Goal: Transaction & Acquisition: Purchase product/service

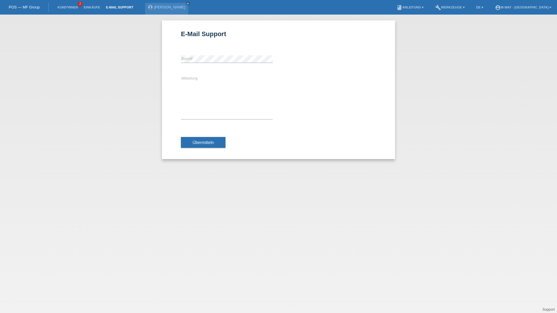
click at [96, 126] on div "E-Mail Support error Betreff Mitteilung Übermitteln" at bounding box center [278, 164] width 557 height 298
click at [171, 8] on link "[PERSON_NAME]" at bounding box center [169, 7] width 31 height 4
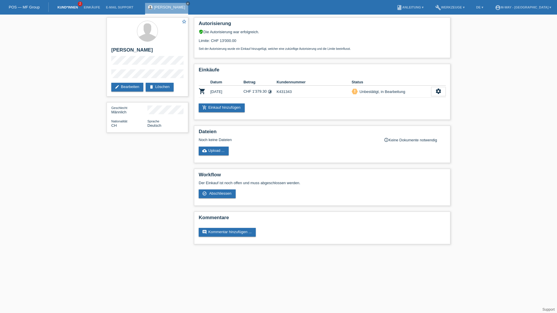
click at [73, 9] on link "Kund*innen" at bounding box center [67, 7] width 26 height 3
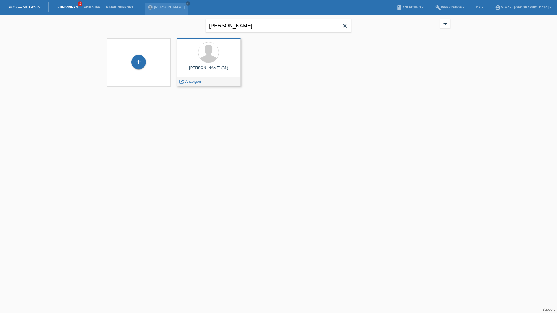
click at [204, 81] on div "launch Anzeigen" at bounding box center [209, 81] width 64 height 9
click at [190, 82] on span "Anzeigen" at bounding box center [193, 81] width 16 height 4
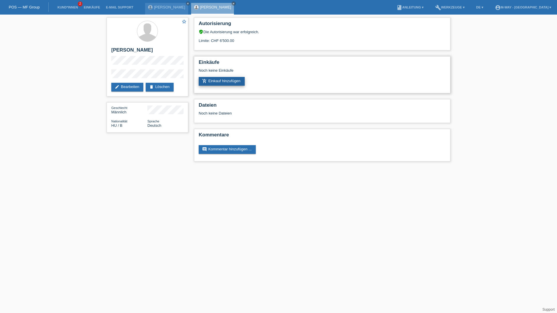
click at [210, 79] on link "add_shopping_cart Einkauf hinzufügen" at bounding box center [222, 81] width 46 height 9
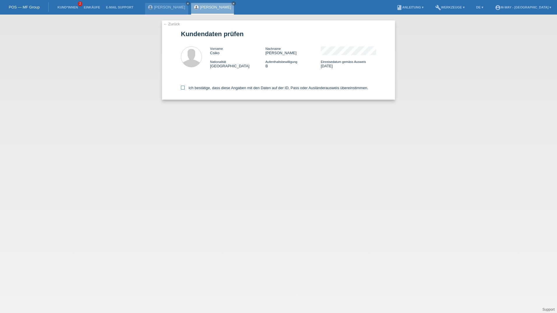
click at [182, 87] on icon at bounding box center [183, 88] width 4 height 4
click at [182, 87] on input "Ich bestätige, dass diese Angaben mit den Daten auf der ID, Pass oder Ausländer…" at bounding box center [183, 88] width 4 height 4
checkbox input "true"
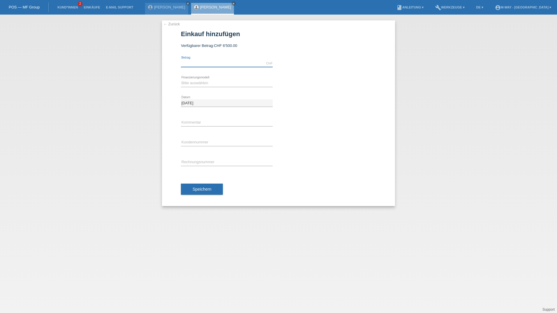
click at [208, 62] on input "text" at bounding box center [227, 63] width 92 height 7
type input "6268.15"
click at [214, 76] on div "Bitte auswählen Fixe Raten Kauf auf Rechnung mit Teilzahlungsoption error Finan…" at bounding box center [227, 83] width 92 height 20
click at [216, 78] on div "Bitte auswählen Fixe Raten Kauf auf Rechnung mit Teilzahlungsoption error Finan…" at bounding box center [227, 83] width 92 height 20
click at [216, 80] on select "Bitte auswählen Fixe Raten Kauf auf Rechnung mit Teilzahlungsoption" at bounding box center [227, 83] width 92 height 7
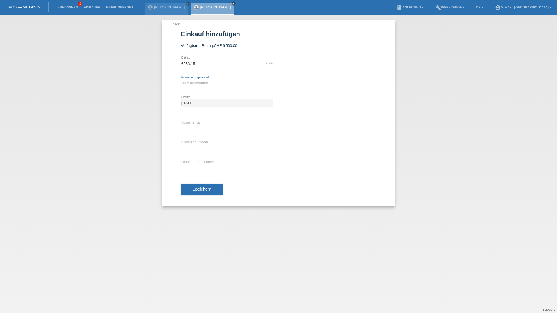
select select "77"
click at [181, 80] on select "Bitte auswählen Fixe Raten Kauf auf Rechnung mit Teilzahlungsoption" at bounding box center [227, 83] width 92 height 7
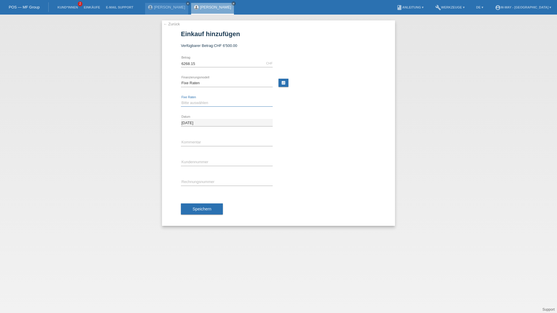
click at [209, 101] on select "Bitte auswählen 4 Raten 5 Raten 6 Raten 7 Raten 8 Raten 9 Raten 10 Raten 11 Rat…" at bounding box center [227, 102] width 92 height 7
select select "202"
click at [181, 99] on select "Bitte auswählen 4 Raten 5 Raten 6 Raten 7 Raten 8 Raten 9 Raten 10 Raten 11 Rat…" at bounding box center [227, 102] width 92 height 7
click at [206, 143] on input "text" at bounding box center [227, 142] width 92 height 7
type input "Kunde wollte keine Probefahrt!"
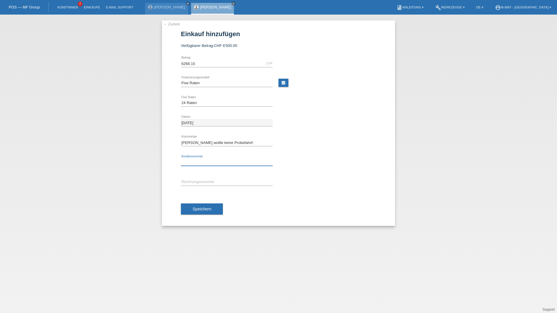
click at [213, 160] on input "text" at bounding box center [227, 161] width 92 height 7
type input "K431344"
click at [212, 179] on input "text" at bounding box center [227, 181] width 92 height 7
type input "11682/43"
click at [210, 211] on span "Speichern" at bounding box center [202, 209] width 19 height 5
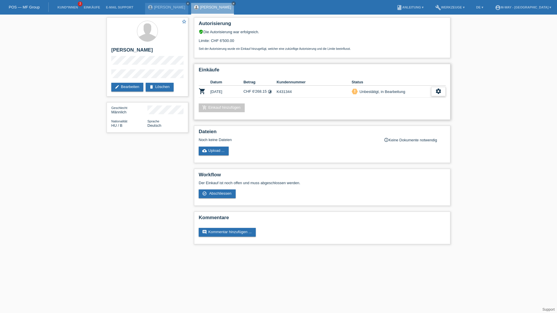
click at [441, 91] on icon "settings" at bounding box center [438, 91] width 6 height 6
click at [408, 111] on span "AGB herunterladen" at bounding box center [397, 109] width 34 height 7
click at [519, 124] on div "star_border [PERSON_NAME] edit Bearbeiten delete Löschen Geschlecht Männlich Na…" at bounding box center [278, 132] width 557 height 235
click at [237, 228] on link "comment Kommentar hinzufügen ..." at bounding box center [227, 232] width 57 height 9
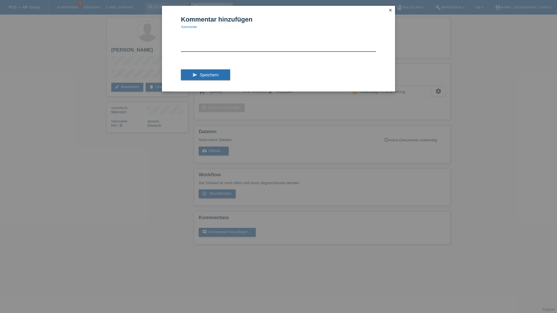
click at [241, 40] on textarea at bounding box center [278, 40] width 195 height 22
type textarea "[PERSON_NAME] wollte keine Probefahrt"
click at [210, 77] on span "Speichern" at bounding box center [209, 75] width 19 height 5
